Goal: Task Accomplishment & Management: Manage account settings

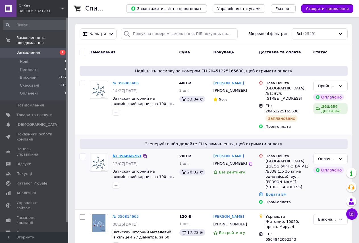
click at [115, 154] on link "№ 356866763" at bounding box center [127, 156] width 29 height 4
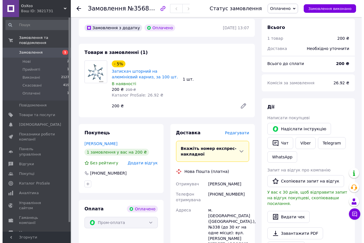
scroll to position [57, 0]
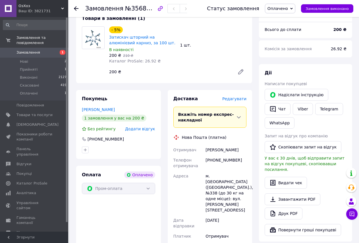
click at [239, 101] on span "Редагувати" at bounding box center [234, 99] width 24 height 5
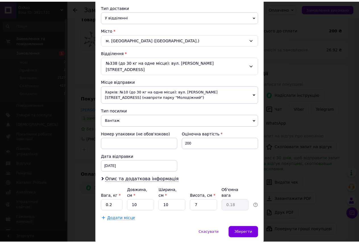
scroll to position [140, 0]
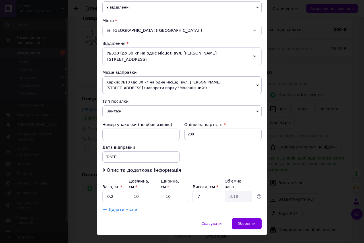
click at [240, 204] on div "Спосіб доставки Нова Пошта (платна) Платник Отримувач Відправник Прізвище отрим…" at bounding box center [182, 57] width 171 height 321
click at [241, 222] on span "Зберегти" at bounding box center [247, 224] width 18 height 4
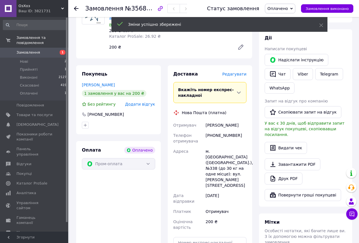
scroll to position [142, 0]
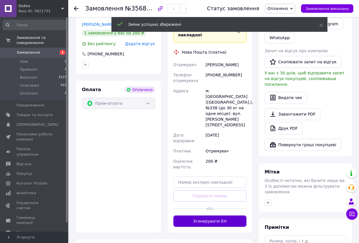
click at [202, 216] on button "Згенерувати ЕН" at bounding box center [209, 221] width 73 height 11
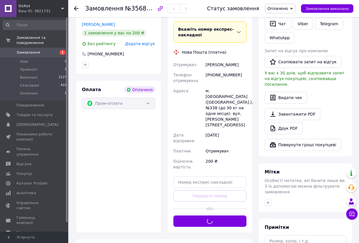
click at [292, 4] on span "Оплачено" at bounding box center [280, 9] width 30 height 10
click at [289, 17] on li "Прийнято" at bounding box center [280, 20] width 30 height 9
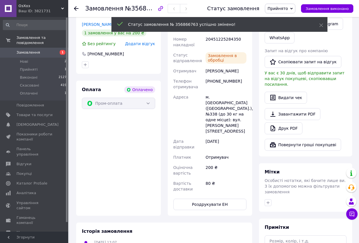
click at [32, 50] on span "Замовлення" at bounding box center [28, 52] width 24 height 5
